Goal: Transaction & Acquisition: Book appointment/travel/reservation

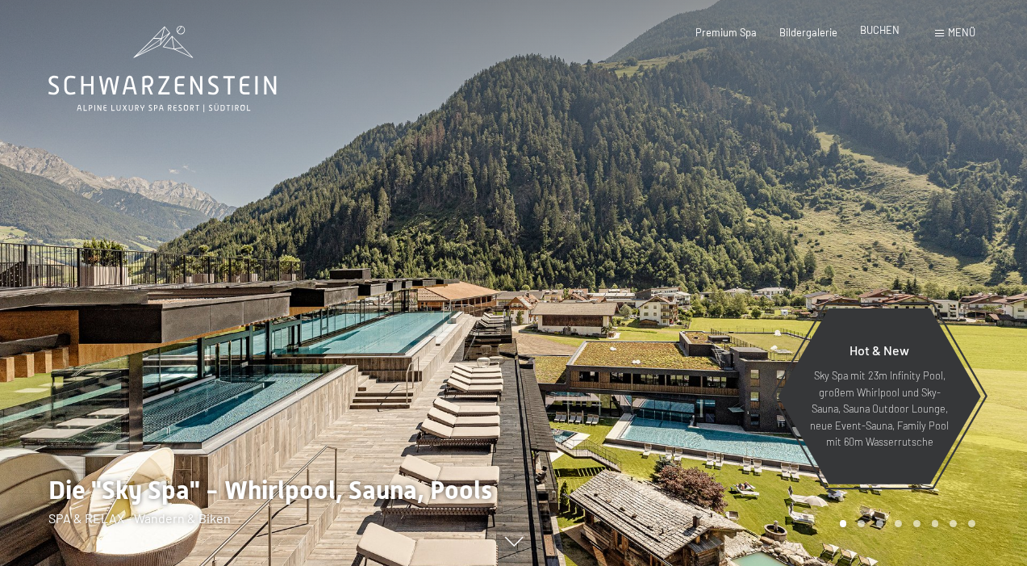
click at [888, 27] on span "BUCHEN" at bounding box center [880, 29] width 40 height 13
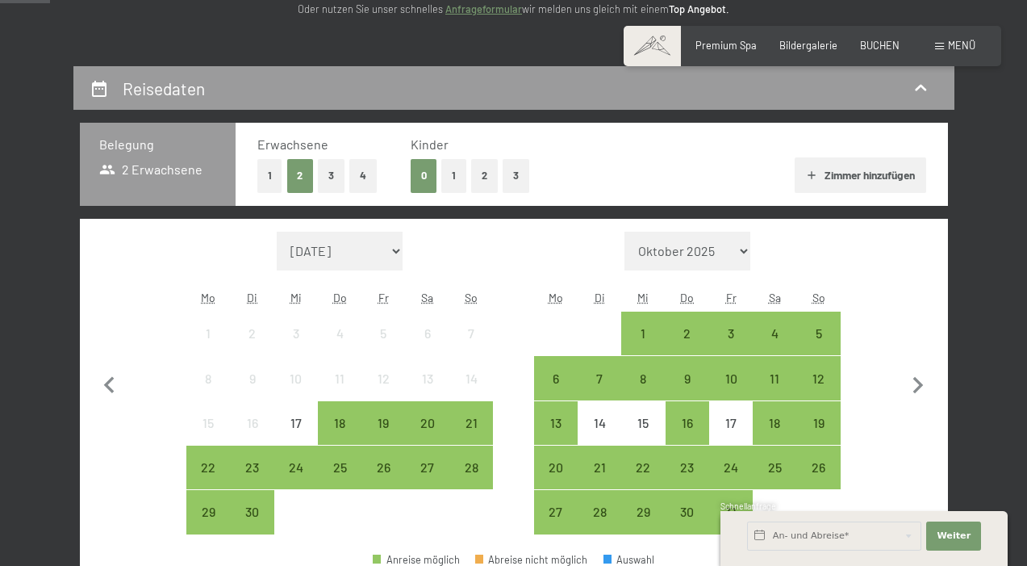
scroll to position [323, 0]
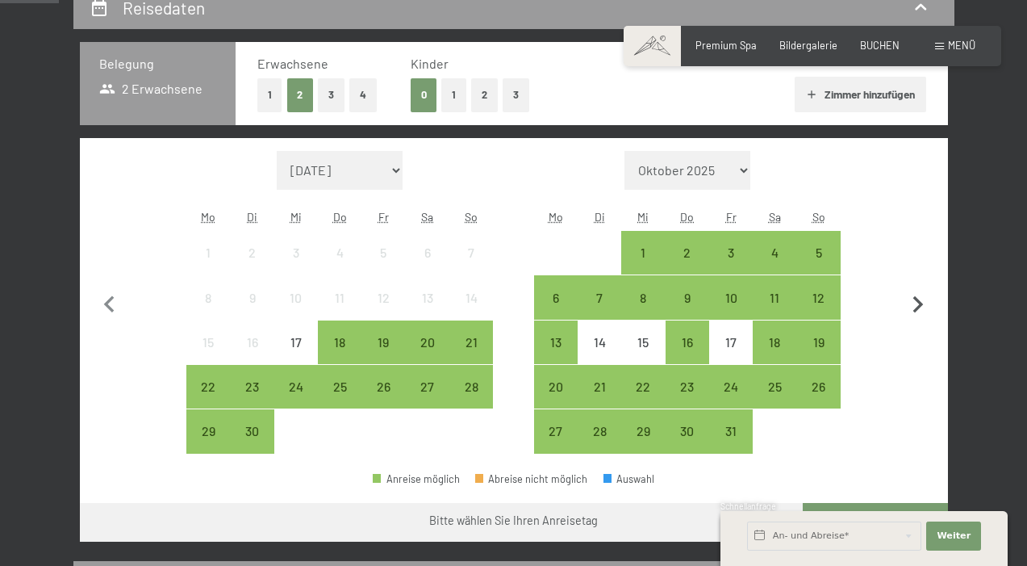
click at [921, 306] on icon "button" at bounding box center [918, 304] width 10 height 17
select select "2025-10-01"
select select "2025-11-01"
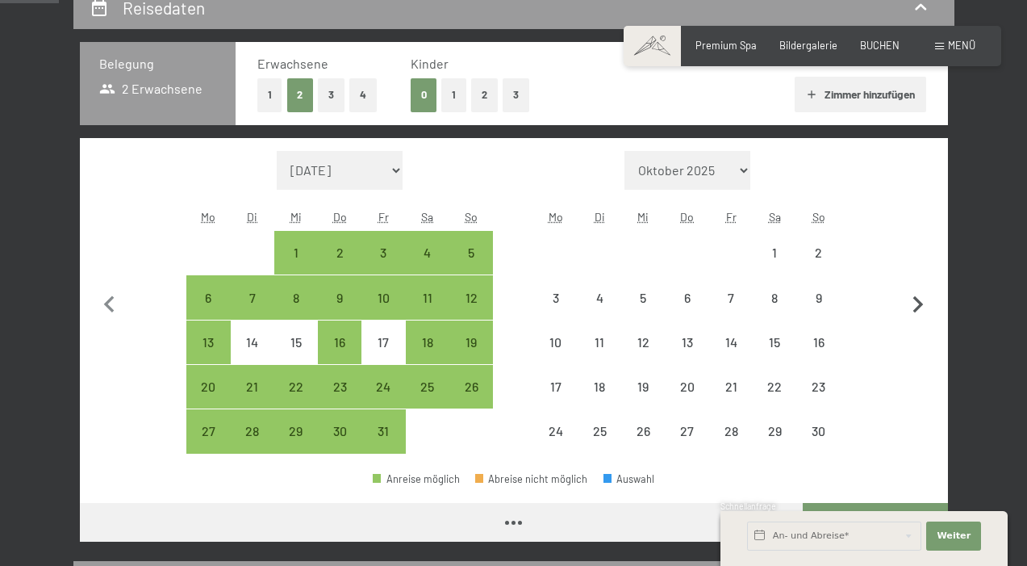
click at [921, 306] on icon "button" at bounding box center [918, 304] width 10 height 17
select select "2025-11-01"
select select "2025-12-01"
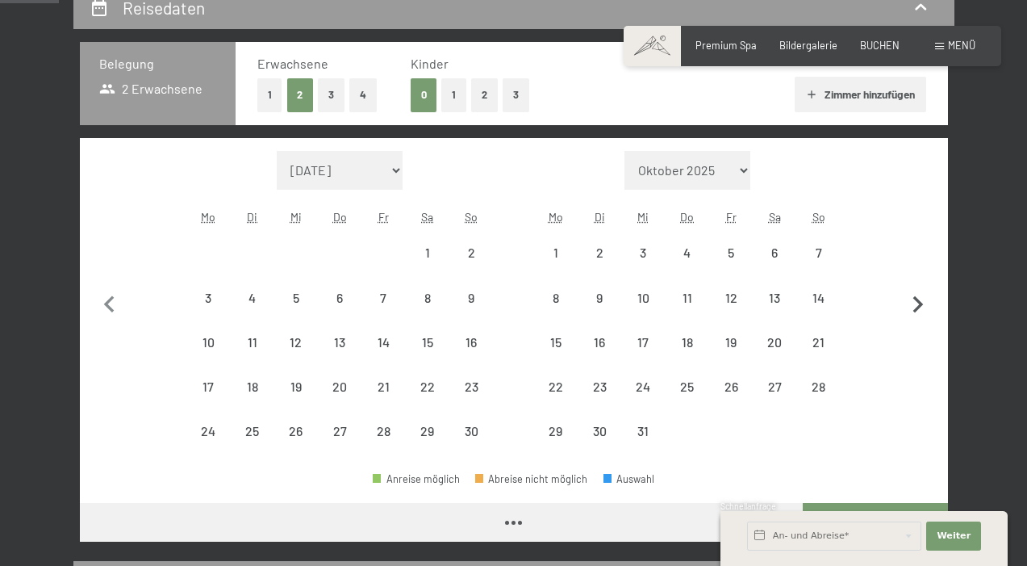
click at [921, 306] on icon "button" at bounding box center [918, 304] width 10 height 17
select select "2025-12-01"
select select "2026-01-01"
click at [921, 306] on icon "button" at bounding box center [918, 304] width 10 height 17
select select "2026-01-01"
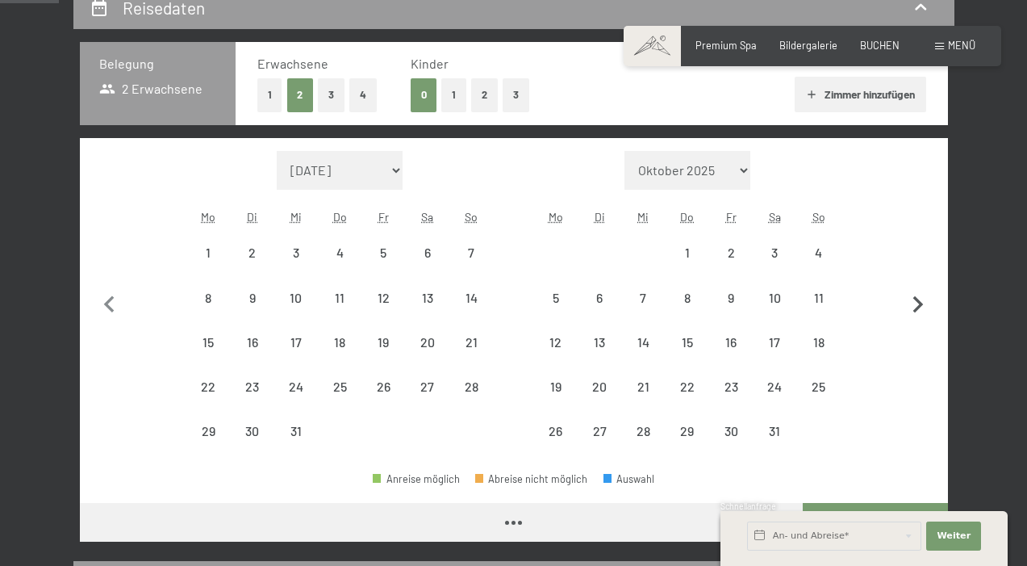
select select "2026-02-01"
click at [921, 306] on icon "button" at bounding box center [918, 304] width 10 height 17
select select "2026-02-01"
select select "2026-03-01"
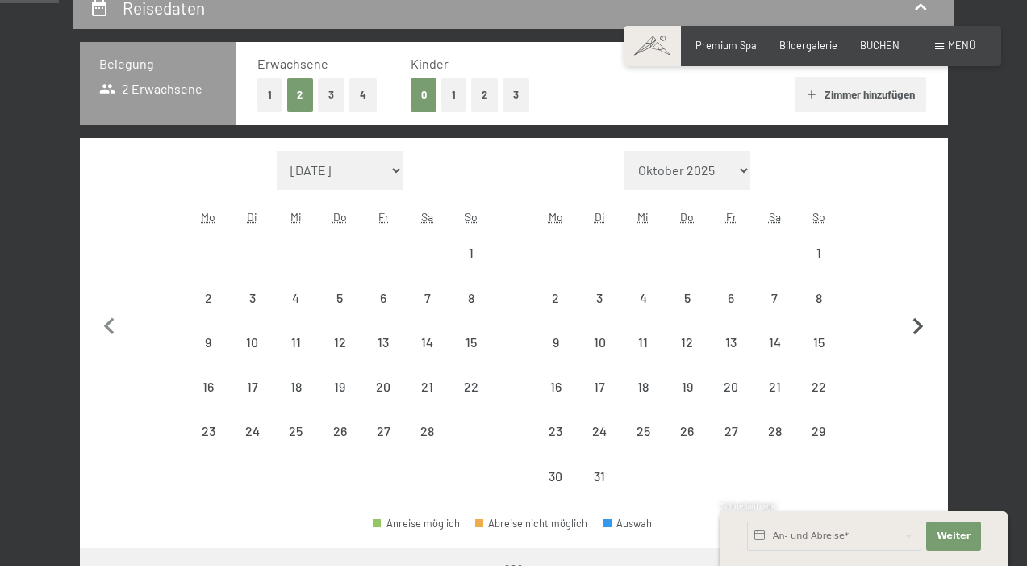
click at [921, 306] on button "button" at bounding box center [918, 325] width 34 height 348
select select "2026-04-01"
select select "2026-05-01"
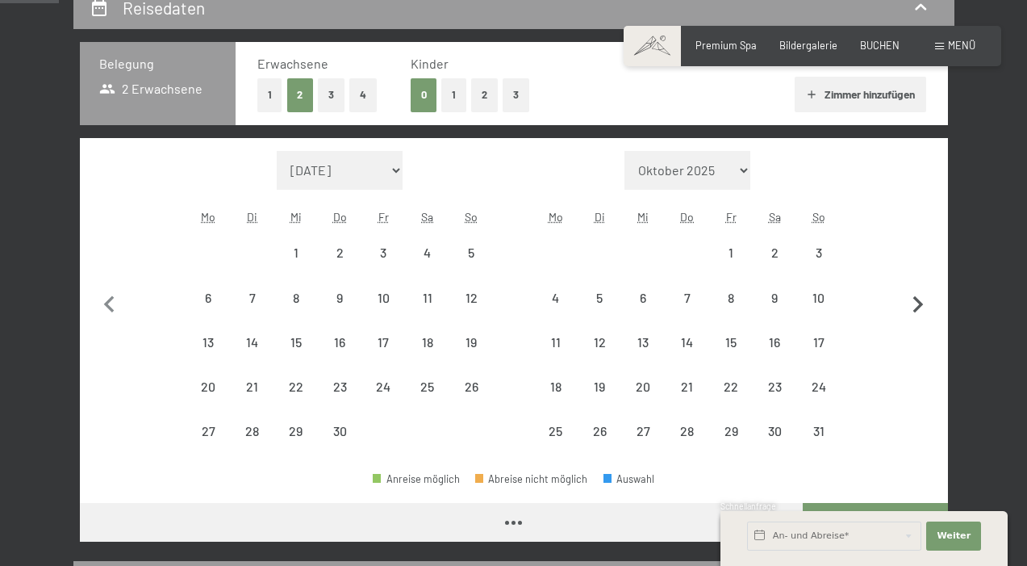
click at [921, 306] on icon "button" at bounding box center [918, 304] width 10 height 17
select select "2026-05-01"
select select "2026-06-01"
select select "2026-05-01"
select select "2026-06-01"
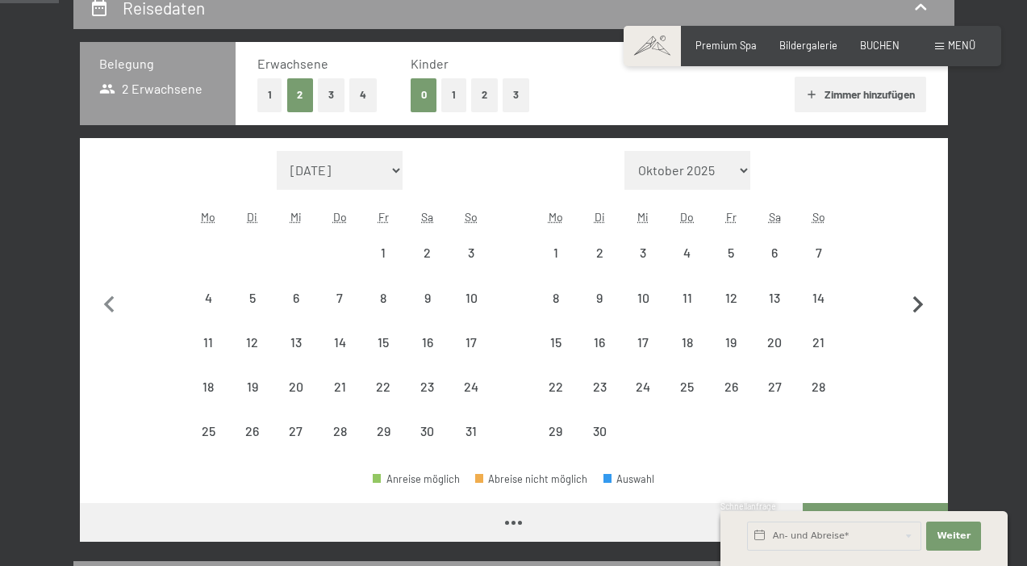
select select "2026-05-01"
select select "2026-06-01"
select select "2026-05-01"
select select "2026-06-01"
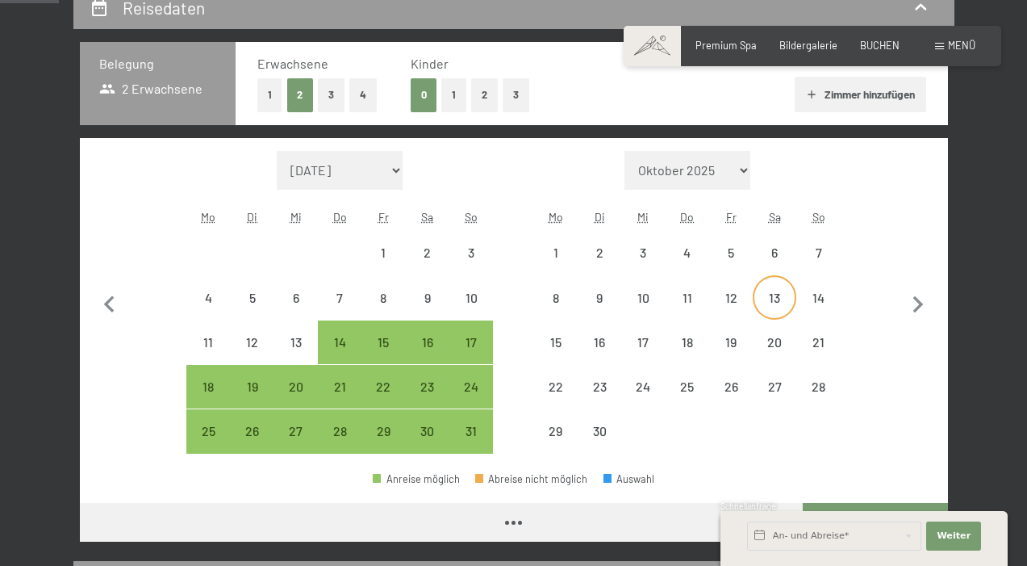
select select "2026-05-01"
select select "2026-06-01"
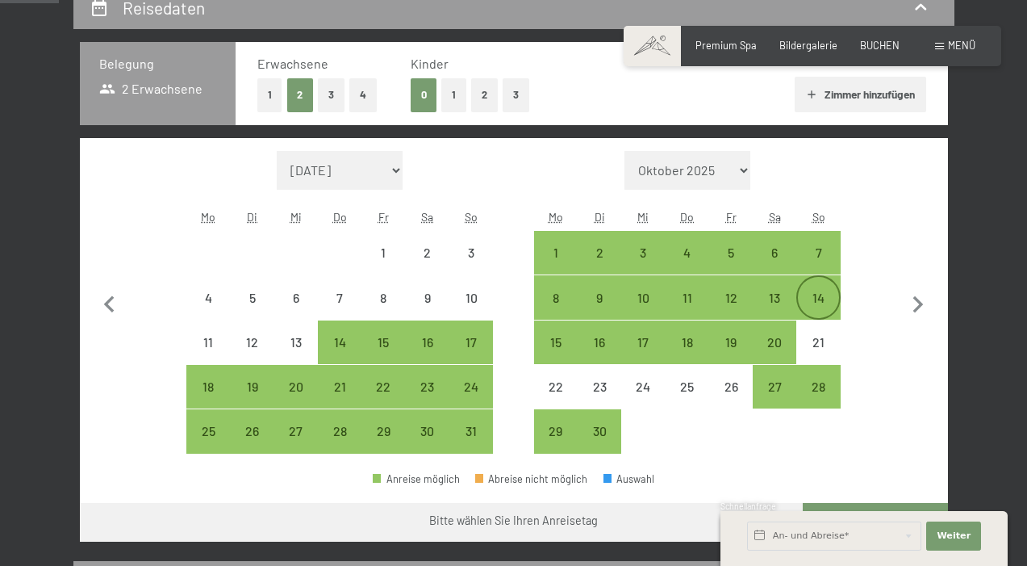
click at [817, 293] on div "14" at bounding box center [818, 311] width 40 height 40
select select "2026-05-01"
select select "2026-06-01"
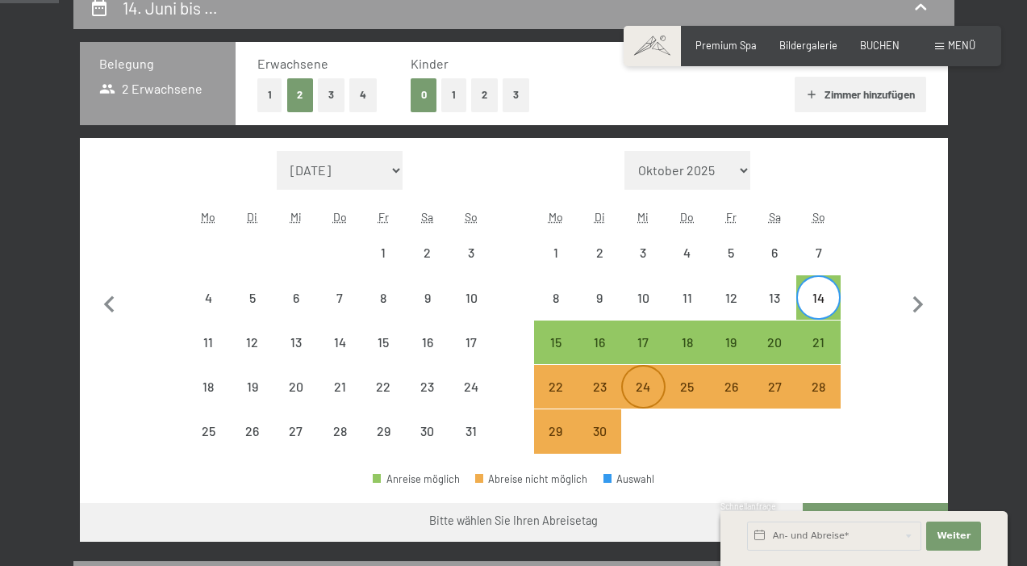
click at [637, 382] on div "24" at bounding box center [643, 400] width 40 height 40
select select "2026-05-01"
select select "2026-06-01"
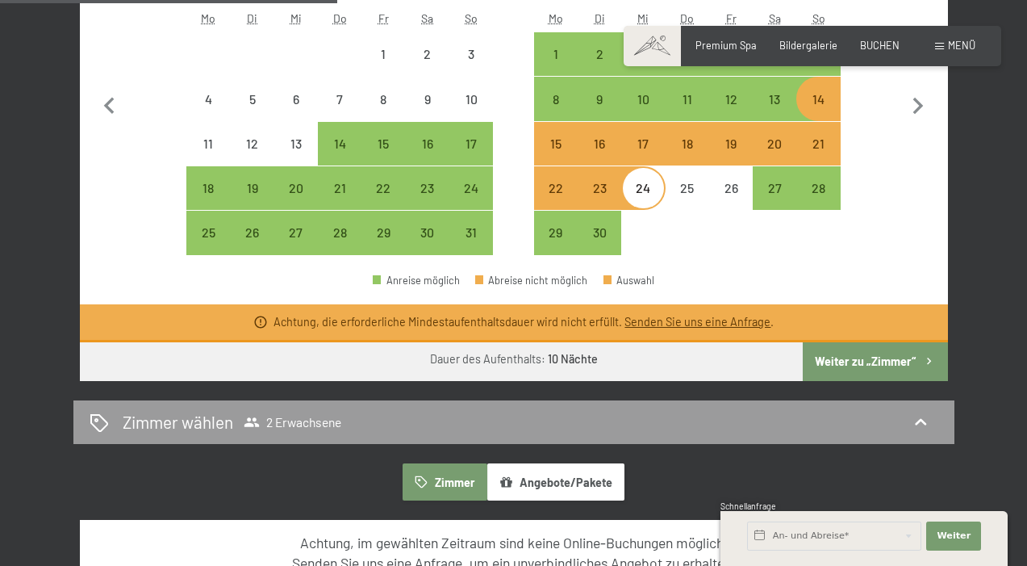
scroll to position [565, 0]
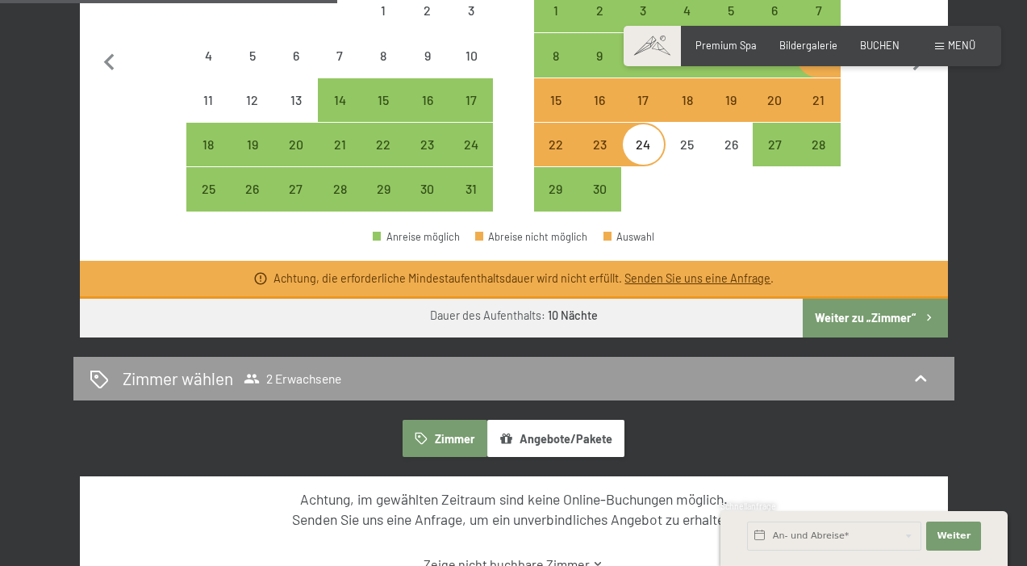
click at [889, 315] on button "Weiter zu „Zimmer“" at bounding box center [875, 318] width 144 height 39
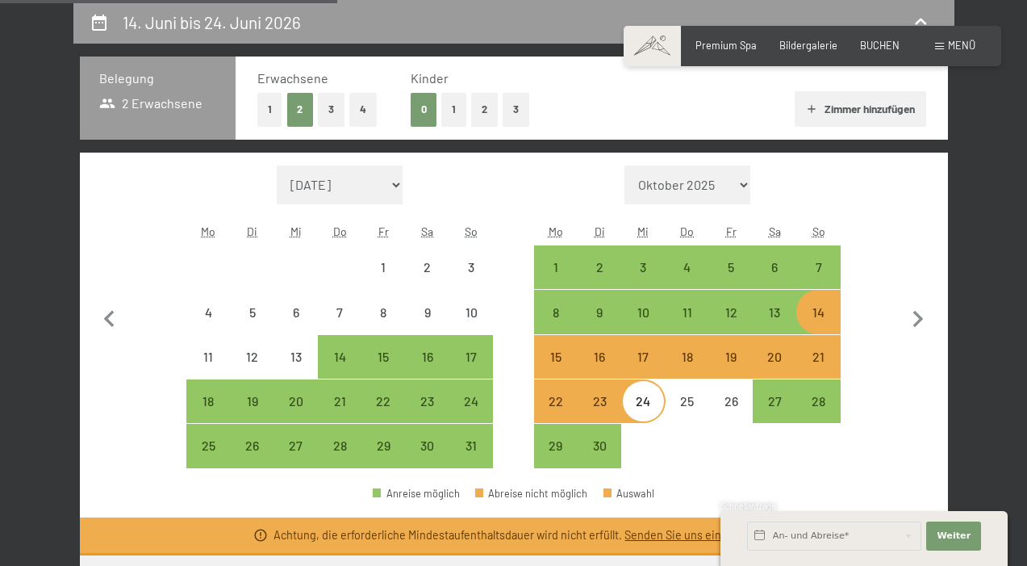
select select "2026-05-01"
select select "2026-06-01"
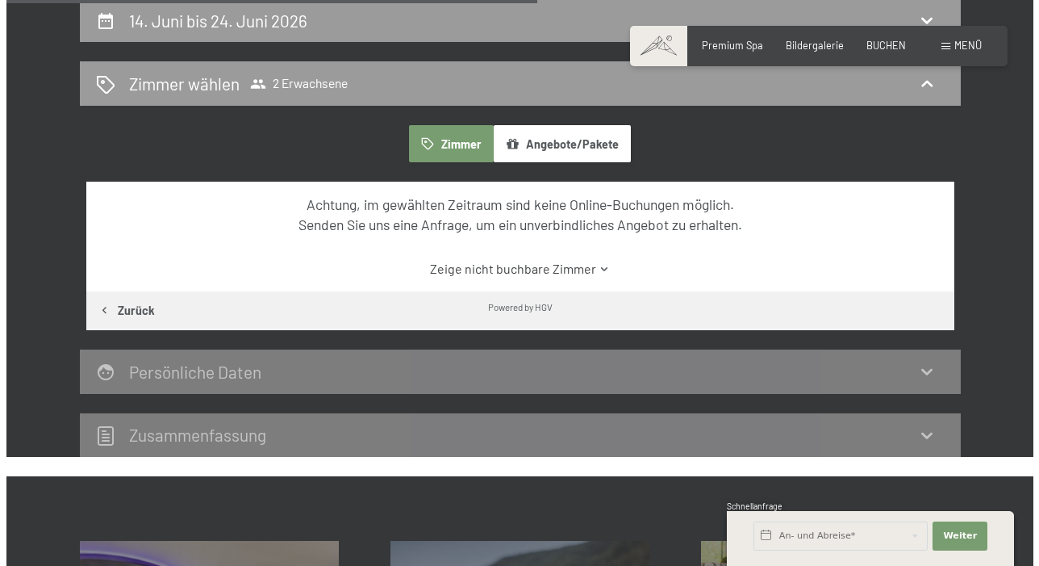
scroll to position [40, 0]
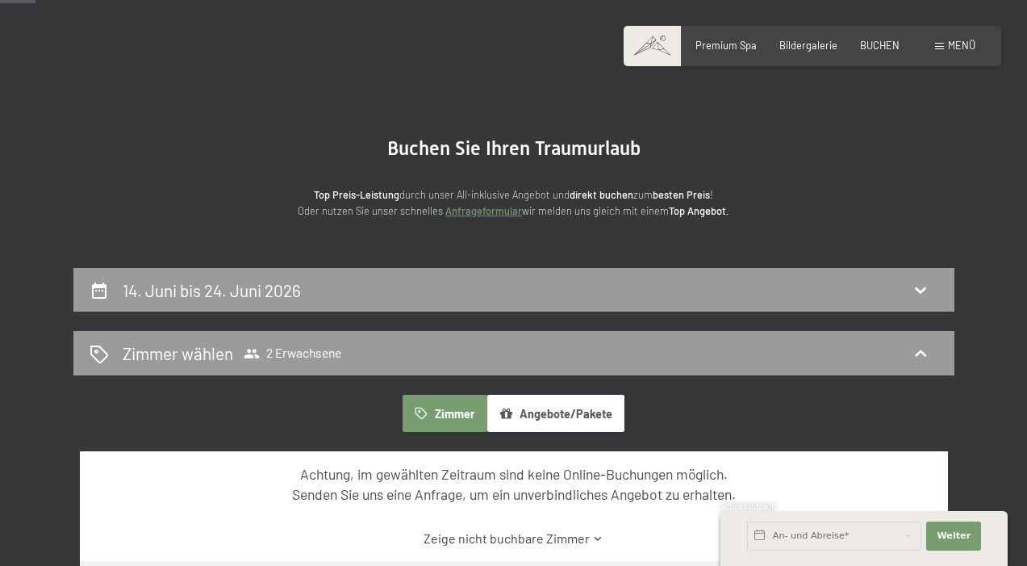
click at [958, 46] on span "Menü" at bounding box center [961, 45] width 27 height 13
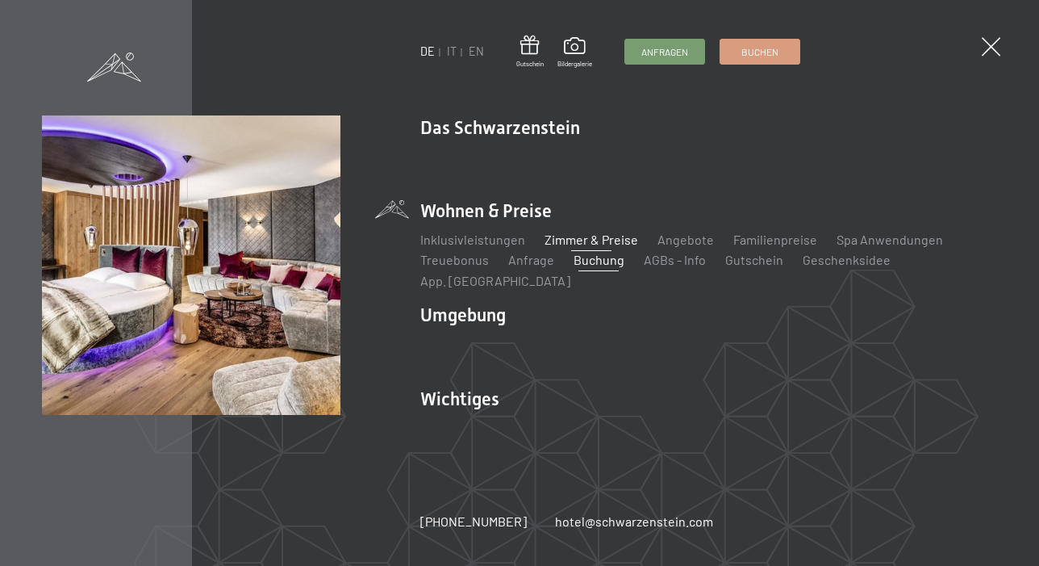
click at [599, 246] on link "Zimmer & Preise" at bounding box center [592, 239] width 94 height 15
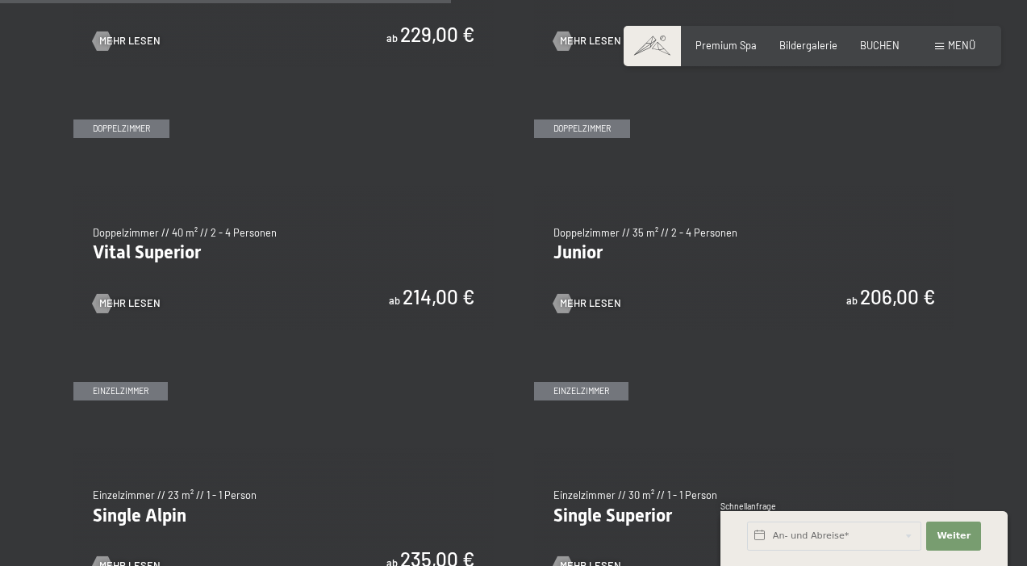
scroll to position [1775, 0]
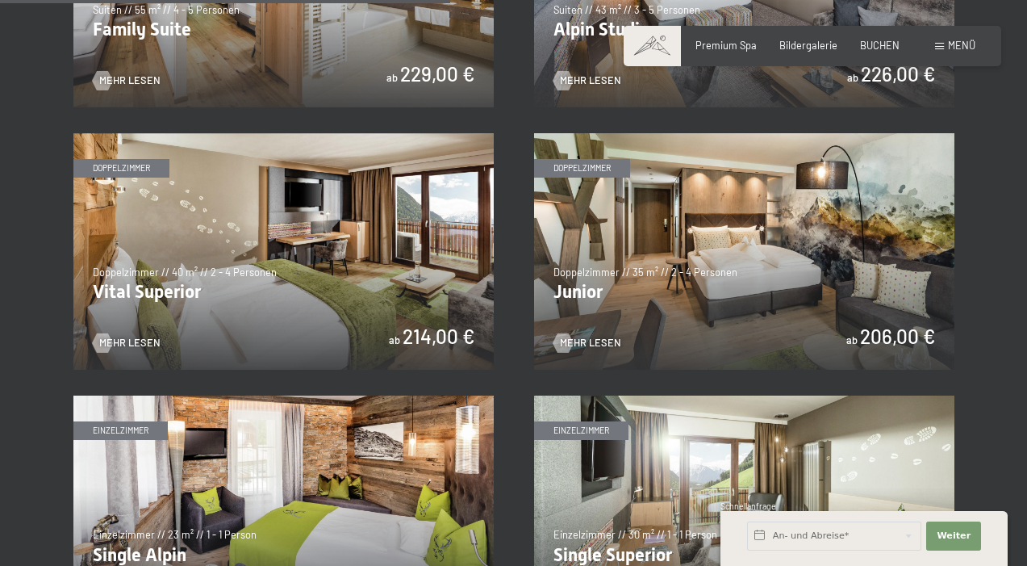
click at [700, 274] on img at bounding box center [744, 251] width 420 height 236
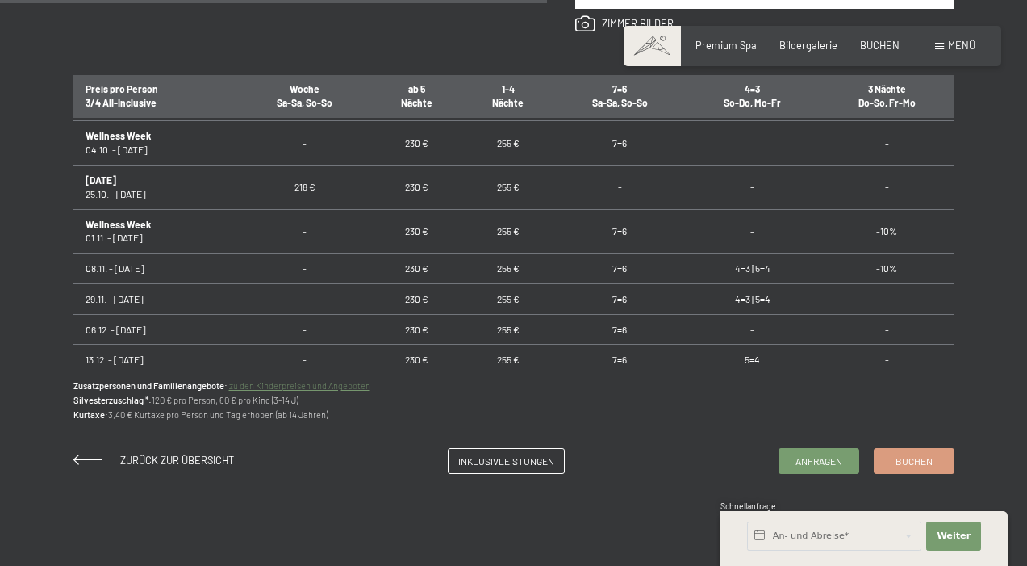
scroll to position [1320, 0]
